Goal: Task Accomplishment & Management: Manage account settings

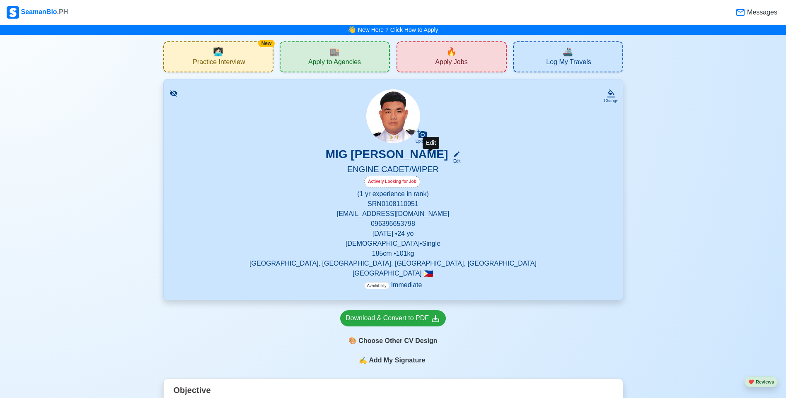
click at [449, 160] on div "Edit" at bounding box center [454, 161] width 11 height 6
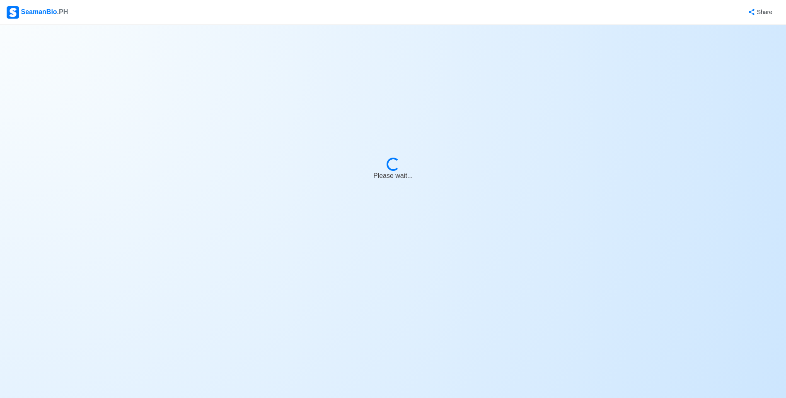
select select "Actively Looking for Job"
select select "Visible for Hiring"
select select "Single"
select select "[DEMOGRAPHIC_DATA]"
select select "PH"
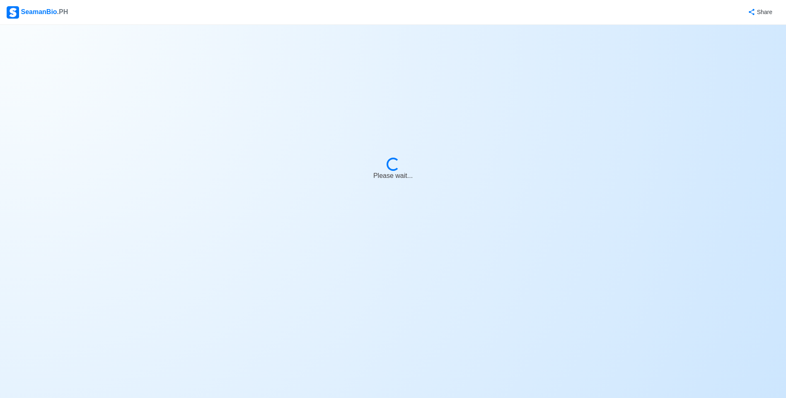
select select "1"
select select "0"
select select "4102416000000"
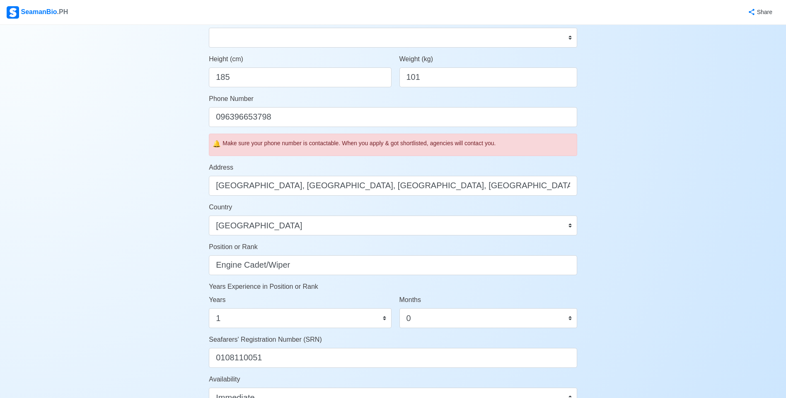
scroll to position [207, 0]
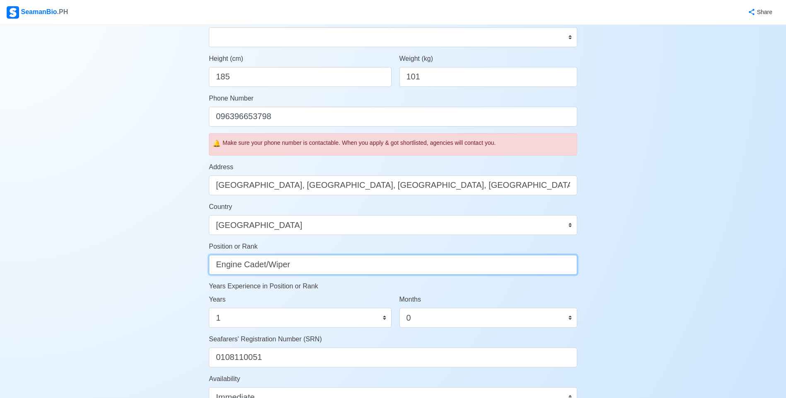
click at [305, 266] on input "Engine Cadet/Wiper" at bounding box center [393, 265] width 368 height 20
type input "Engine Cadet"
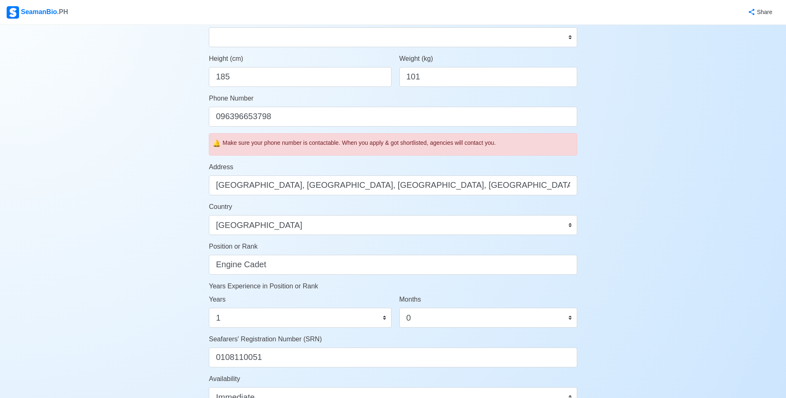
click at [499, 283] on p "Years Experience in Position or Rank" at bounding box center [393, 287] width 368 height 10
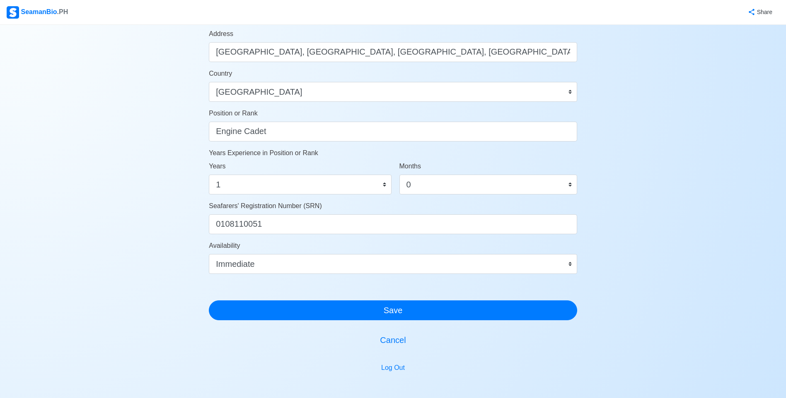
scroll to position [394, 0]
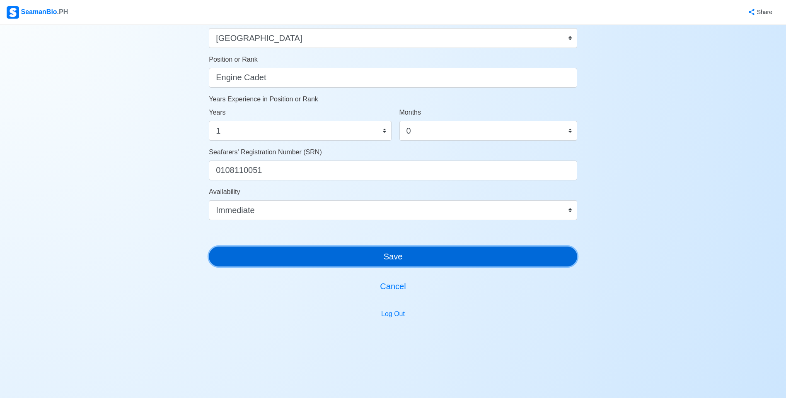
click at [416, 263] on button "Save" at bounding box center [393, 257] width 368 height 20
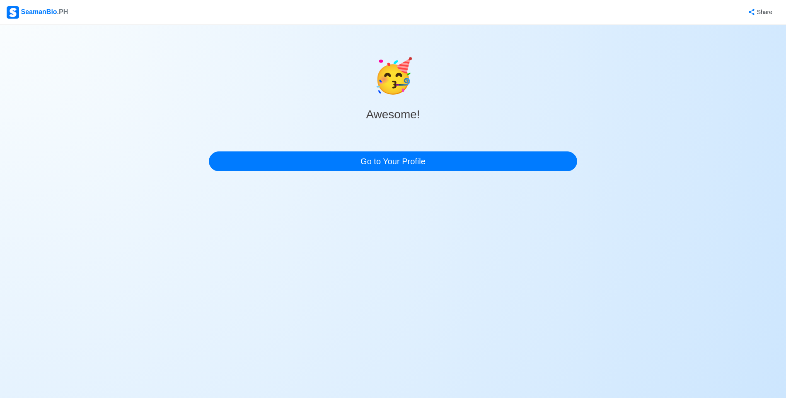
scroll to position [0, 0]
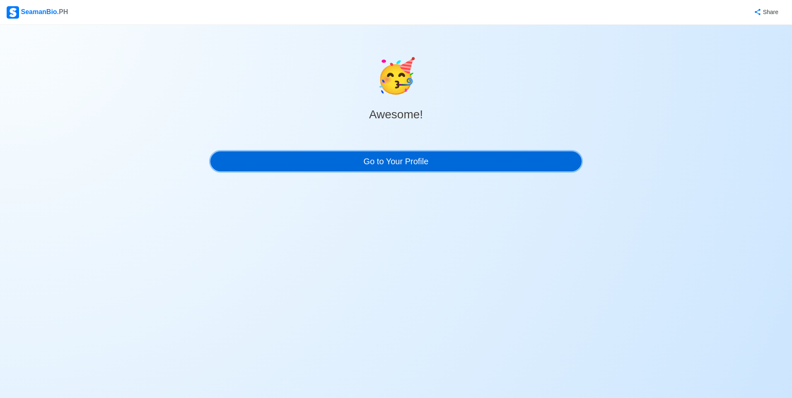
click at [410, 170] on link "Go to Your Profile" at bounding box center [395, 162] width 371 height 20
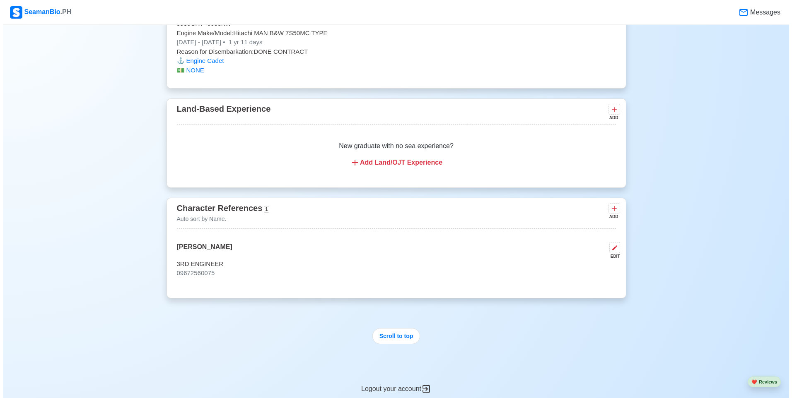
scroll to position [1532, 0]
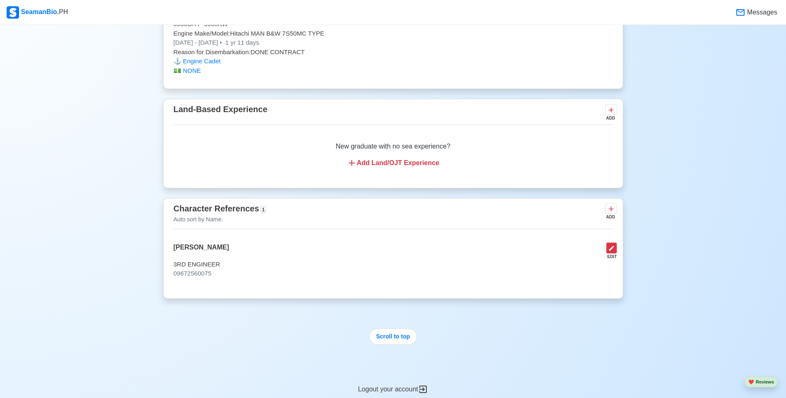
click at [609, 252] on icon at bounding box center [611, 248] width 7 height 7
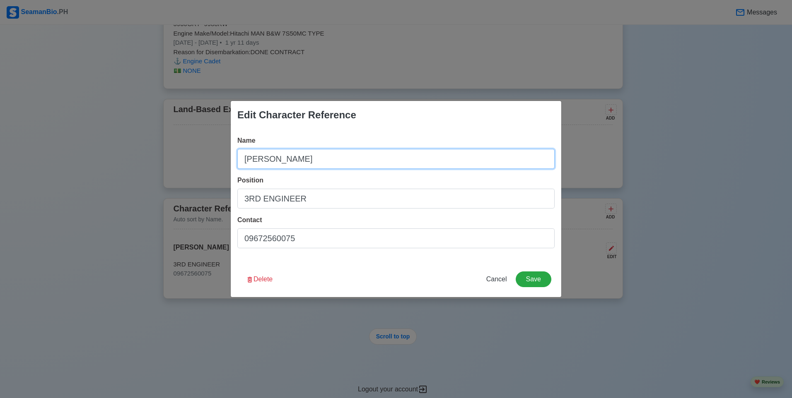
click at [333, 161] on input "HENRIETO MASONG" at bounding box center [395, 159] width 317 height 20
type input "H"
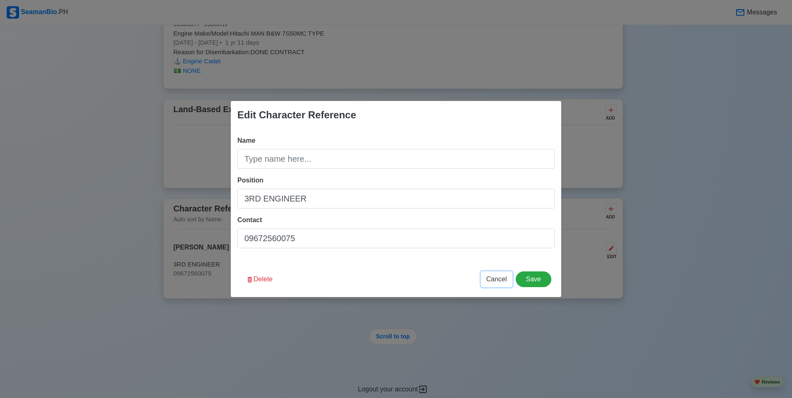
click at [500, 280] on span "Cancel" at bounding box center [496, 279] width 21 height 7
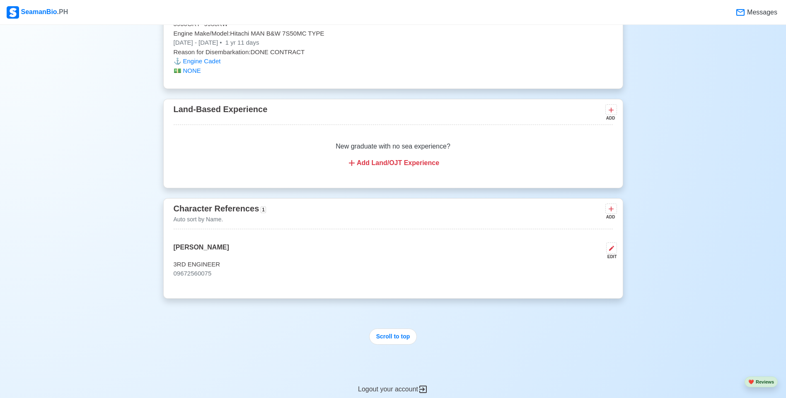
click at [234, 213] on span "Character References" at bounding box center [217, 208] width 86 height 9
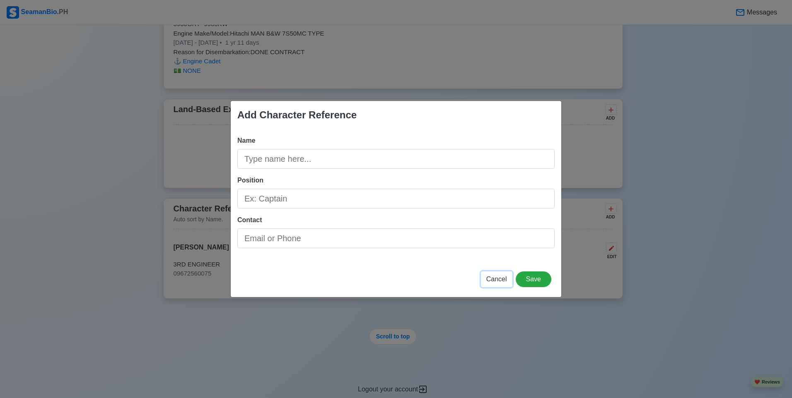
click at [501, 277] on span "Cancel" at bounding box center [496, 279] width 21 height 7
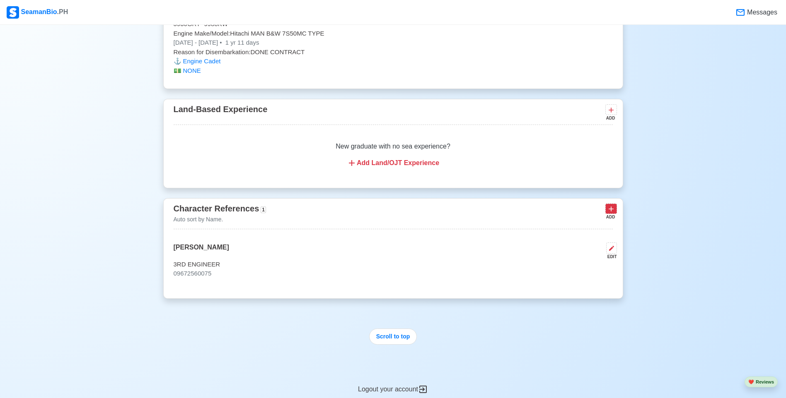
click at [610, 212] on icon at bounding box center [610, 209] width 5 height 5
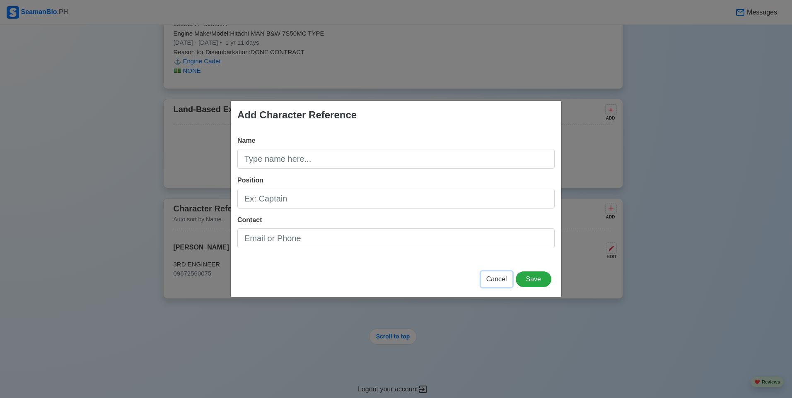
click at [499, 279] on span "Cancel" at bounding box center [496, 279] width 21 height 7
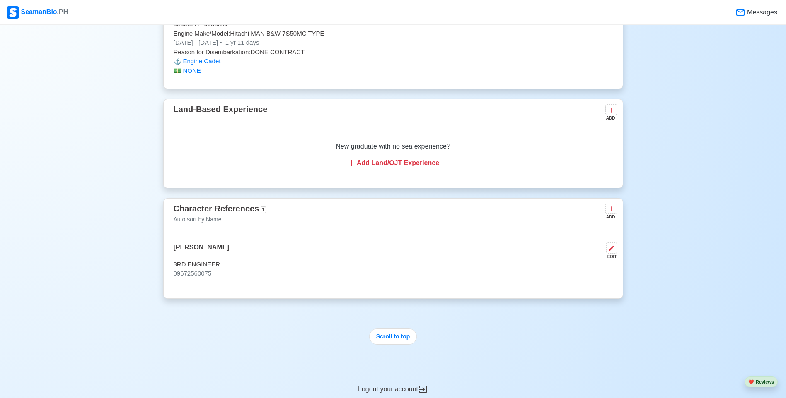
click at [468, 246] on div "Character References 1 Auto sort by Name. ADD HENRIETO MASONG EDIT 3RD ENGINEER…" at bounding box center [393, 248] width 460 height 101
drag, startPoint x: 468, startPoint y: 246, endPoint x: 420, endPoint y: 250, distance: 47.8
click at [420, 250] on div "HENRIETO MASONG EDIT" at bounding box center [393, 251] width 439 height 17
click at [606, 254] on button at bounding box center [611, 248] width 11 height 11
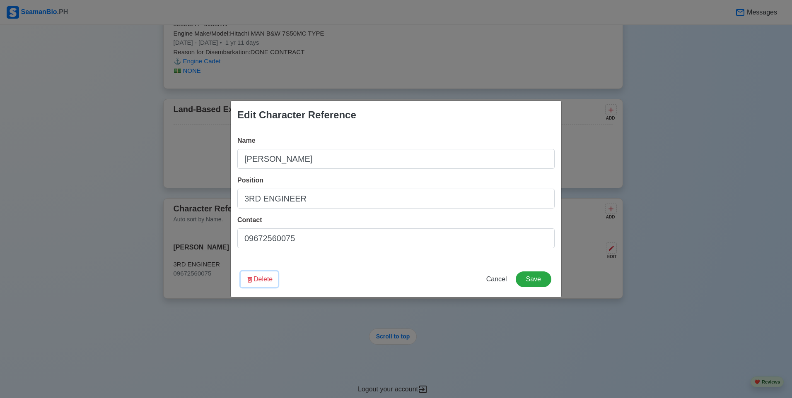
click at [261, 278] on button "Delete" at bounding box center [259, 280] width 37 height 16
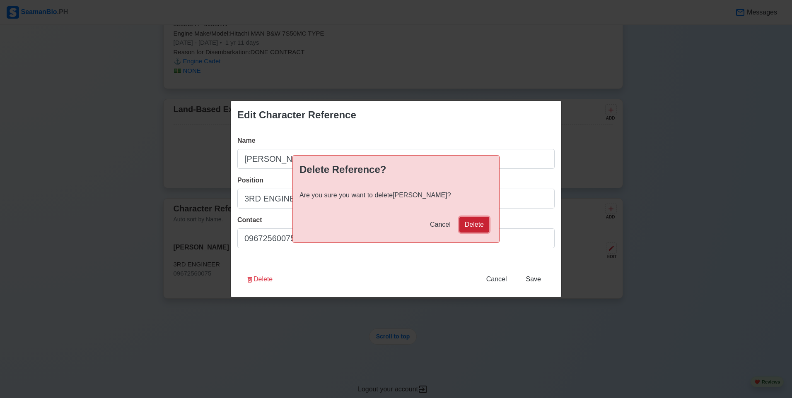
click at [470, 227] on button "Delete" at bounding box center [474, 225] width 30 height 16
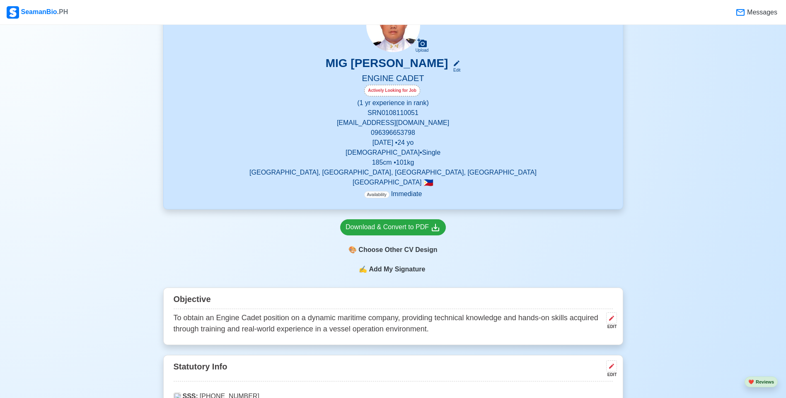
scroll to position [0, 0]
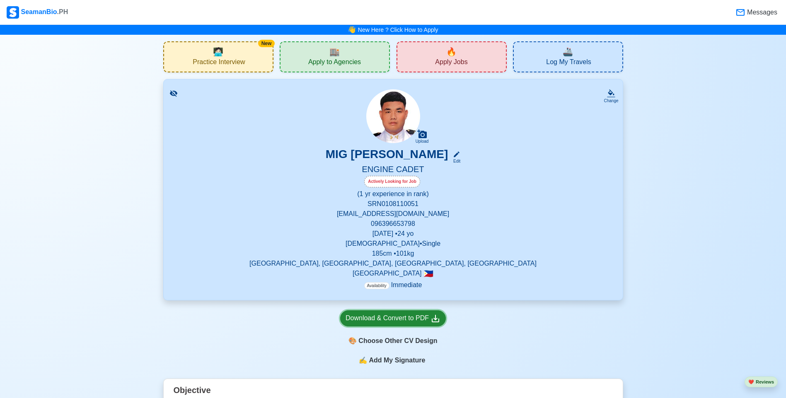
click at [389, 322] on div "Download & Convert to PDF" at bounding box center [392, 319] width 95 height 10
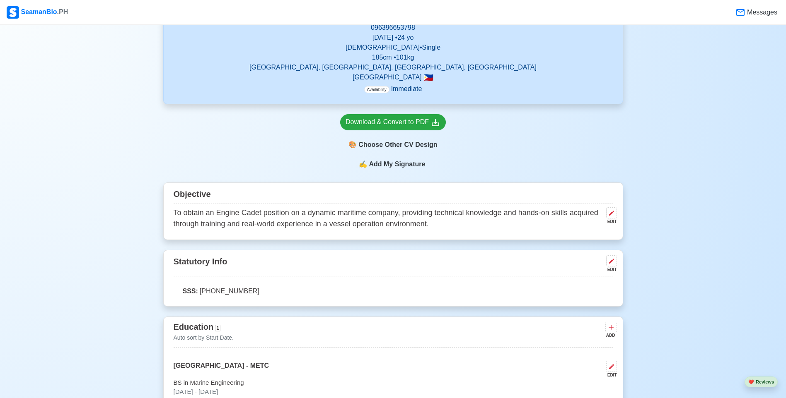
scroll to position [71, 0]
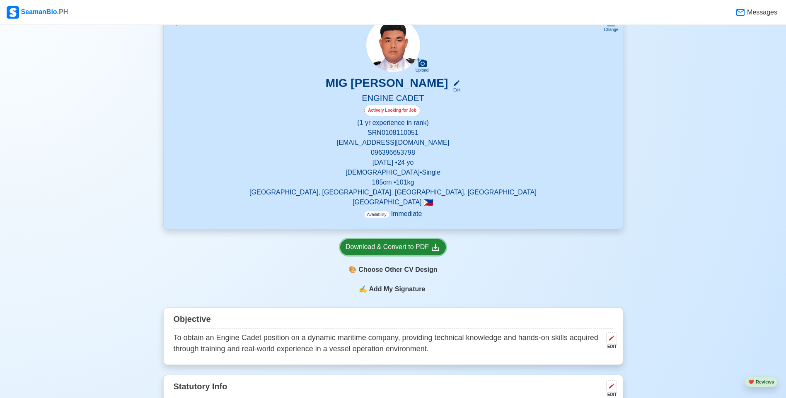
click at [388, 245] on div "Download & Convert to PDF" at bounding box center [392, 247] width 95 height 10
click at [377, 244] on div "Download & Convert to PDF" at bounding box center [392, 247] width 95 height 10
